Goal: Task Accomplishment & Management: Use online tool/utility

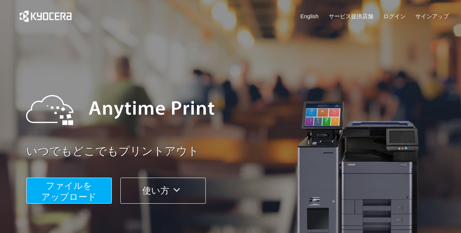
click at [66, 181] on span "ファイルを ​​アップロード" at bounding box center [68, 191] width 55 height 21
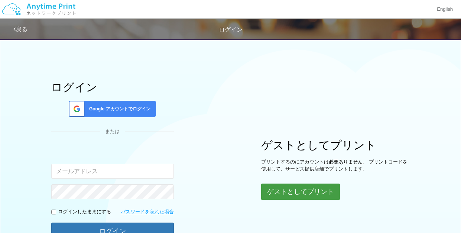
click at [286, 188] on button "ゲストとしてプリント" at bounding box center [300, 192] width 79 height 16
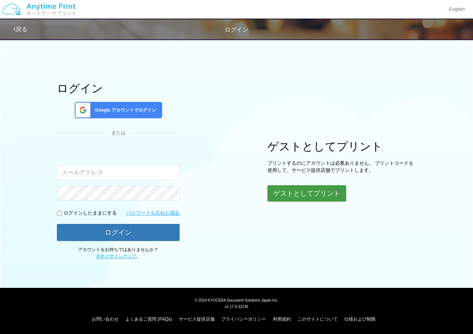
click at [306, 195] on button "ゲストとしてプリント" at bounding box center [306, 193] width 79 height 16
click at [216, 158] on div "ログイン Google アカウントでログイン または 入力されたメールアドレスまたはパスワードが正しくありません。 ログインしたままにする パスワードを忘れた…" at bounding box center [236, 147] width 446 height 224
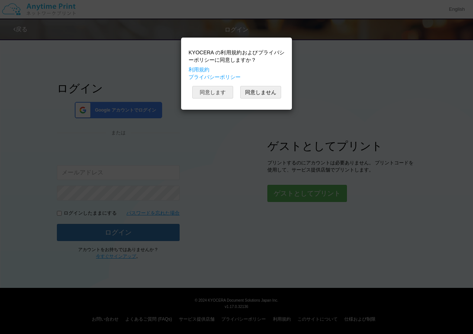
click at [202, 87] on button "同意します" at bounding box center [212, 92] width 41 height 13
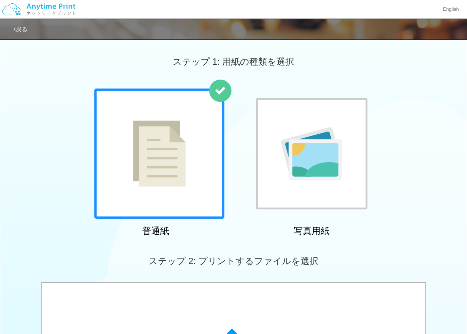
click at [310, 183] on div at bounding box center [311, 153] width 111 height 111
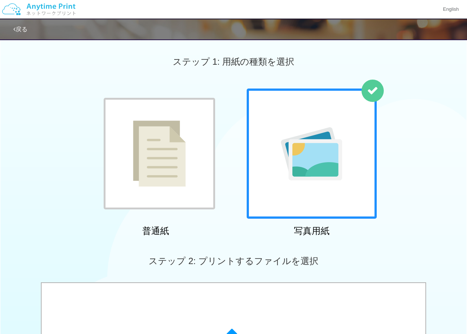
scroll to position [149, 0]
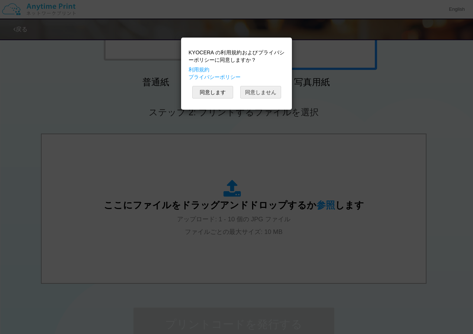
click at [256, 93] on button "同意しません" at bounding box center [260, 92] width 41 height 13
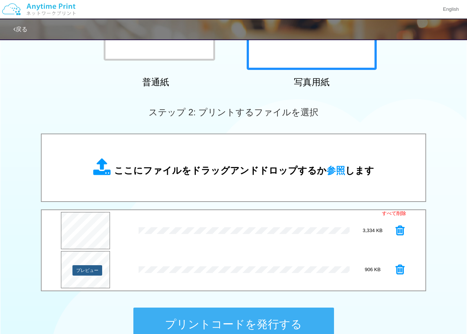
click at [86, 233] on button "プレビュー" at bounding box center [87, 270] width 30 height 10
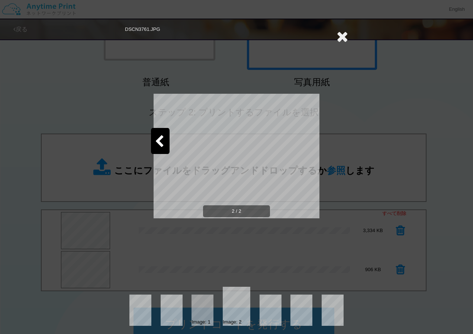
click at [292, 233] on div "2 / 2" at bounding box center [236, 162] width 166 height 234
click at [344, 36] on icon at bounding box center [342, 36] width 12 height 15
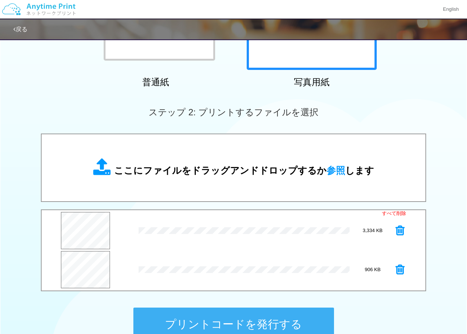
click at [398, 233] on icon at bounding box center [400, 269] width 9 height 11
click at [258, 233] on button "プリントコードを発行する" at bounding box center [233, 323] width 201 height 33
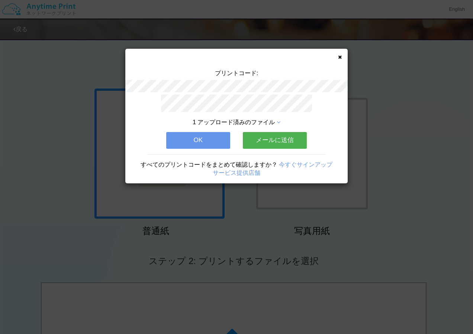
click at [197, 138] on button "OK" at bounding box center [198, 140] width 64 height 16
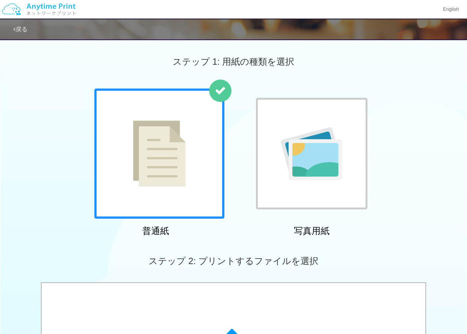
click at [310, 161] on img at bounding box center [311, 153] width 61 height 53
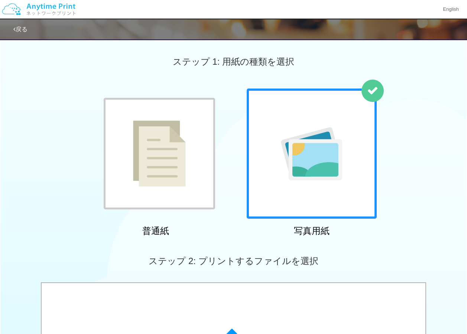
scroll to position [149, 0]
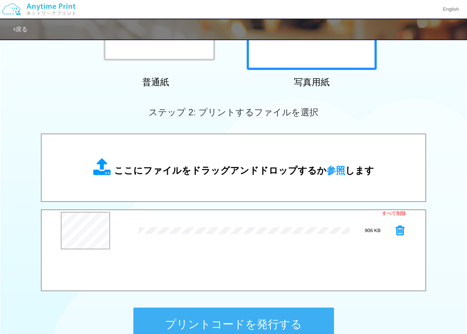
click at [219, 233] on button "プリントコードを発行する" at bounding box center [233, 323] width 201 height 33
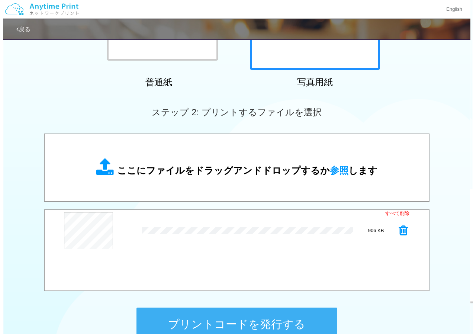
scroll to position [0, 0]
